Goal: Check status: Check status

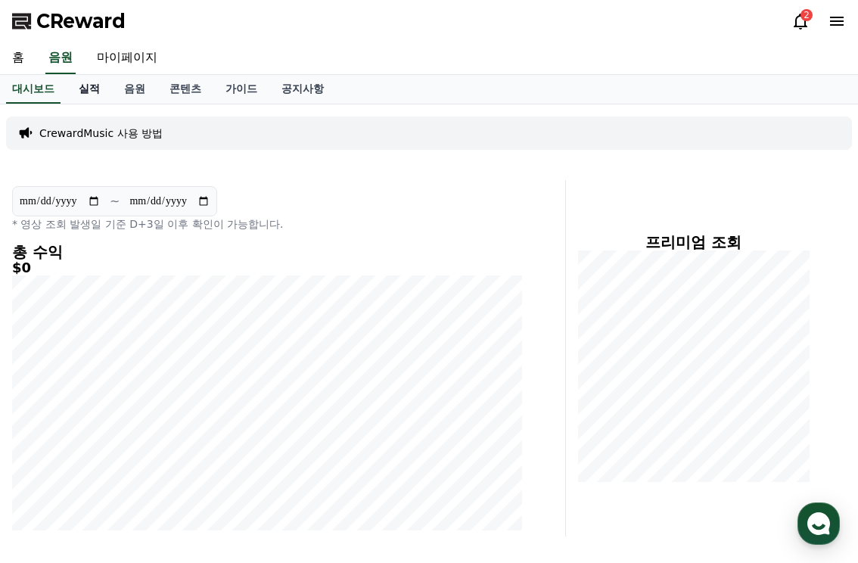
click at [83, 89] on link "실적" at bounding box center [89, 89] width 45 height 29
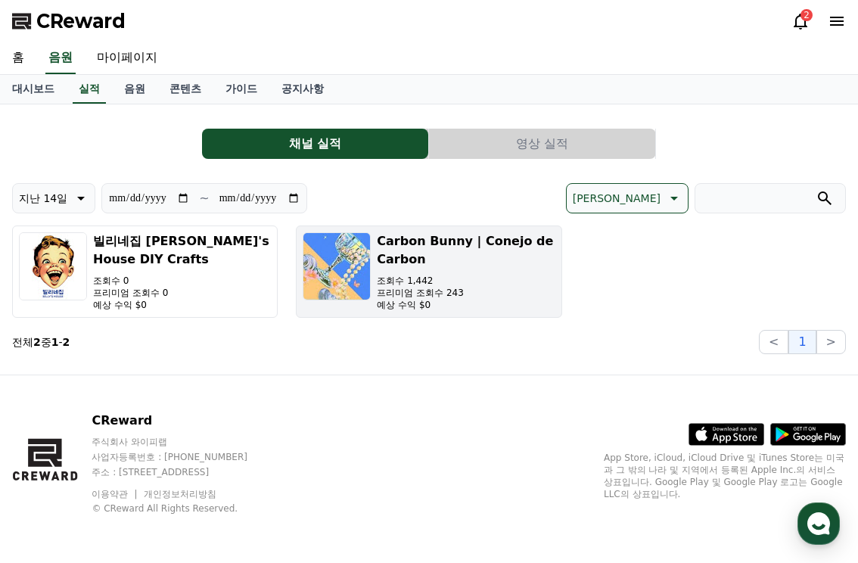
click at [527, 308] on p "예상 수익 $0" at bounding box center [466, 305] width 178 height 12
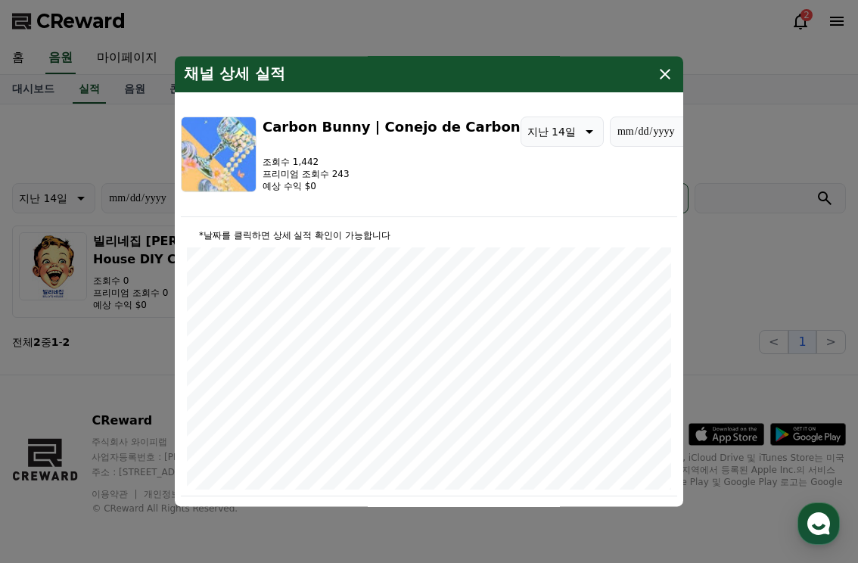
click at [665, 74] on icon "modal" at bounding box center [665, 74] width 11 height 11
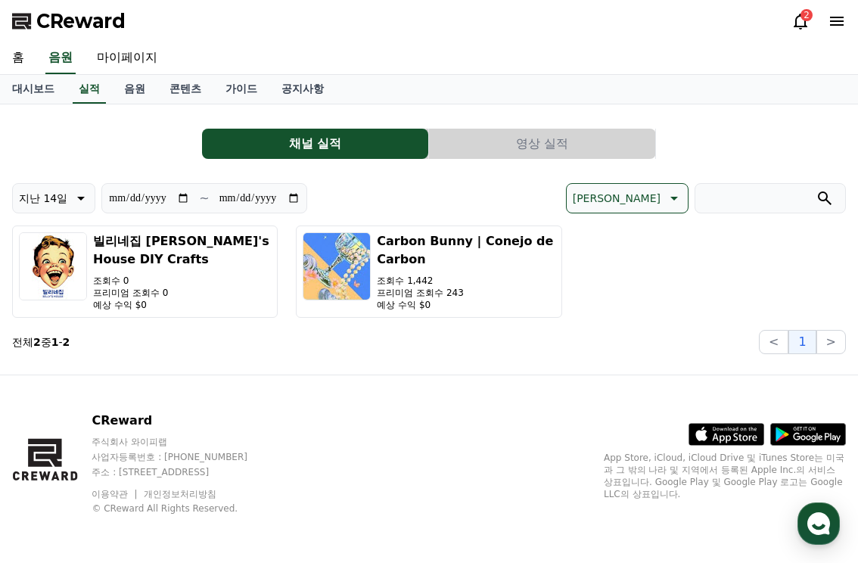
click at [563, 64] on div "홈 음원 마이페이지" at bounding box center [429, 58] width 858 height 32
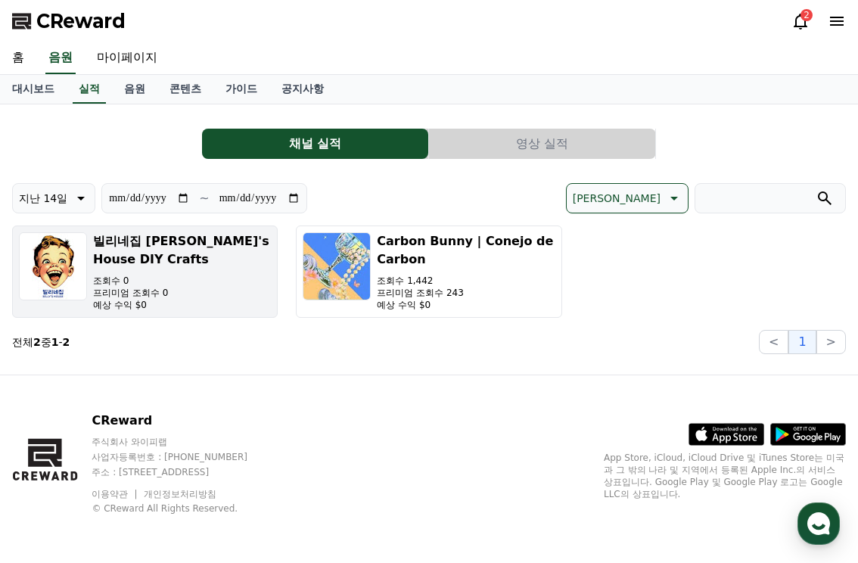
click at [168, 303] on p "예상 수익 $0" at bounding box center [182, 305] width 178 height 12
click at [187, 305] on p "예상 수익 $0" at bounding box center [182, 305] width 178 height 12
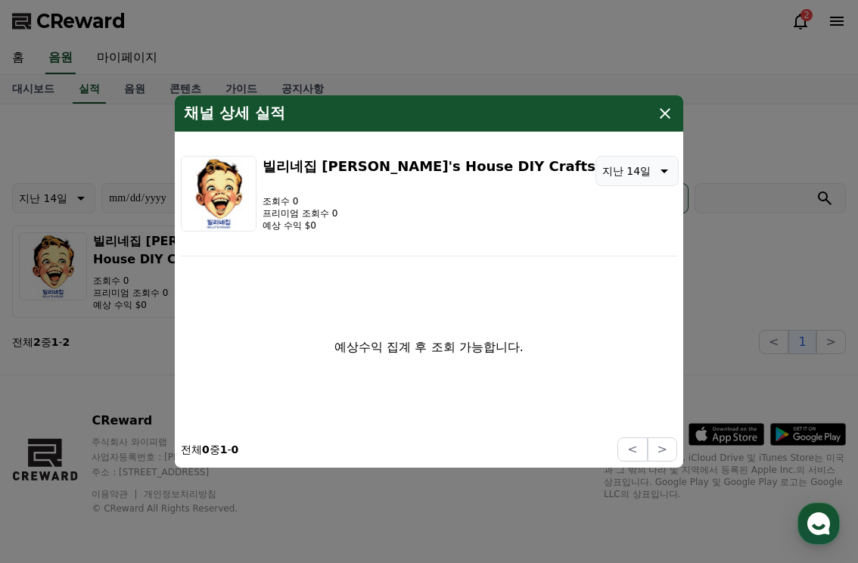
click at [652, 115] on div "채널 상세 실적" at bounding box center [429, 113] width 508 height 36
click at [666, 116] on icon "modal" at bounding box center [665, 113] width 18 height 18
